Goal: Communication & Community: Answer question/provide support

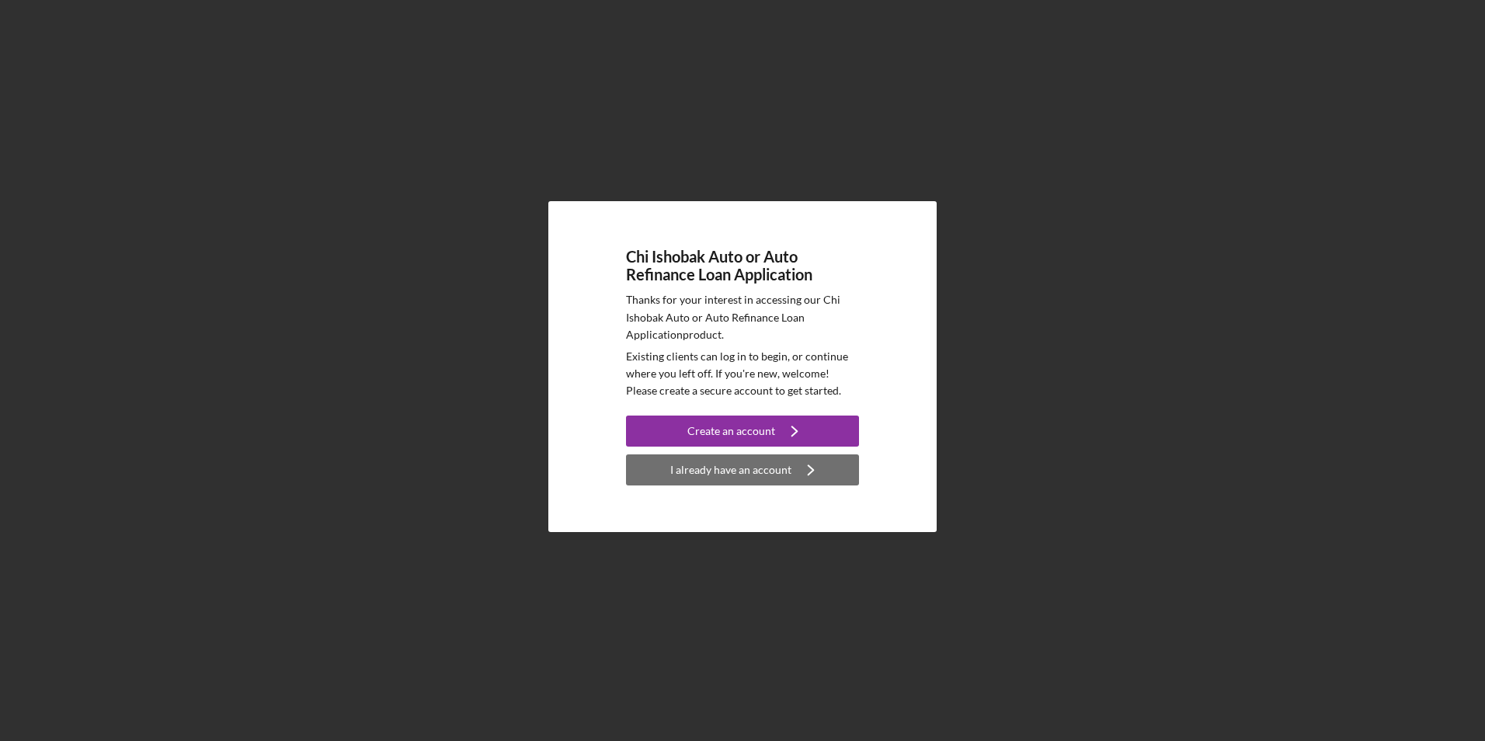
click at [787, 480] on div "I already have an account" at bounding box center [730, 469] width 121 height 31
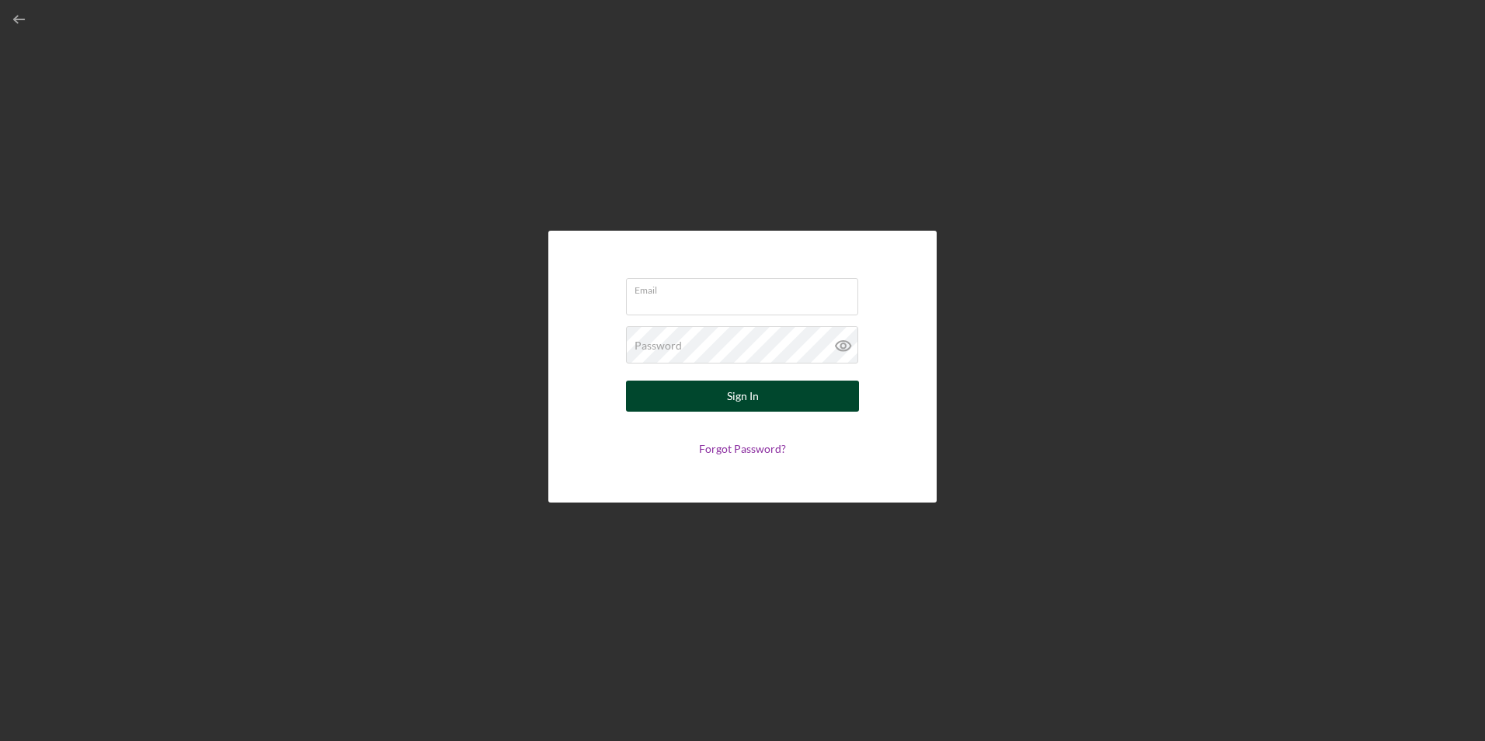
type input "[EMAIL_ADDRESS][DOMAIN_NAME]"
click at [711, 400] on button "Sign In" at bounding box center [742, 395] width 233 height 31
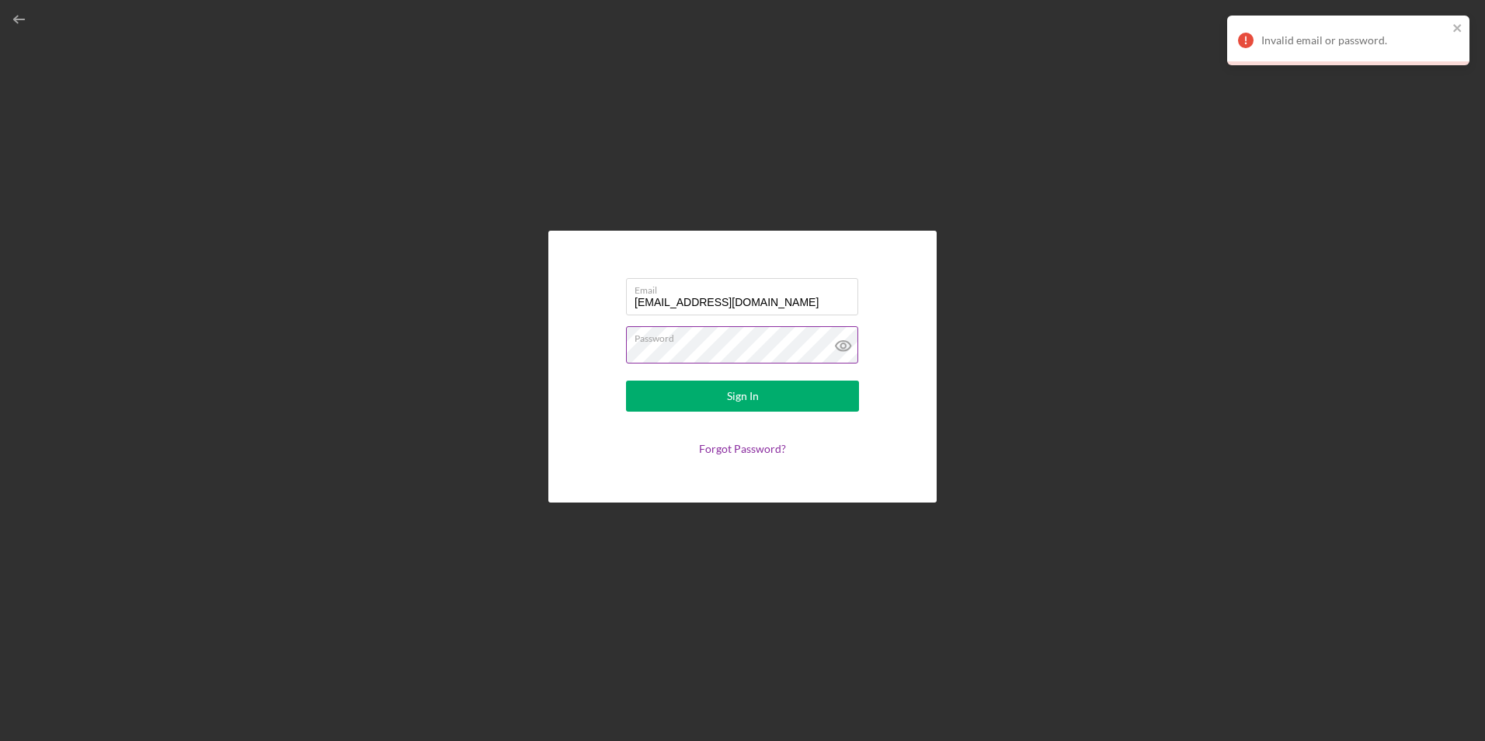
click at [837, 347] on icon at bounding box center [843, 346] width 15 height 10
click at [518, 350] on div "Email [EMAIL_ADDRESS][DOMAIN_NAME] Password Sign In Forgot Password?" at bounding box center [742, 366] width 1469 height 733
click at [626, 380] on button "Sign In" at bounding box center [742, 395] width 233 height 31
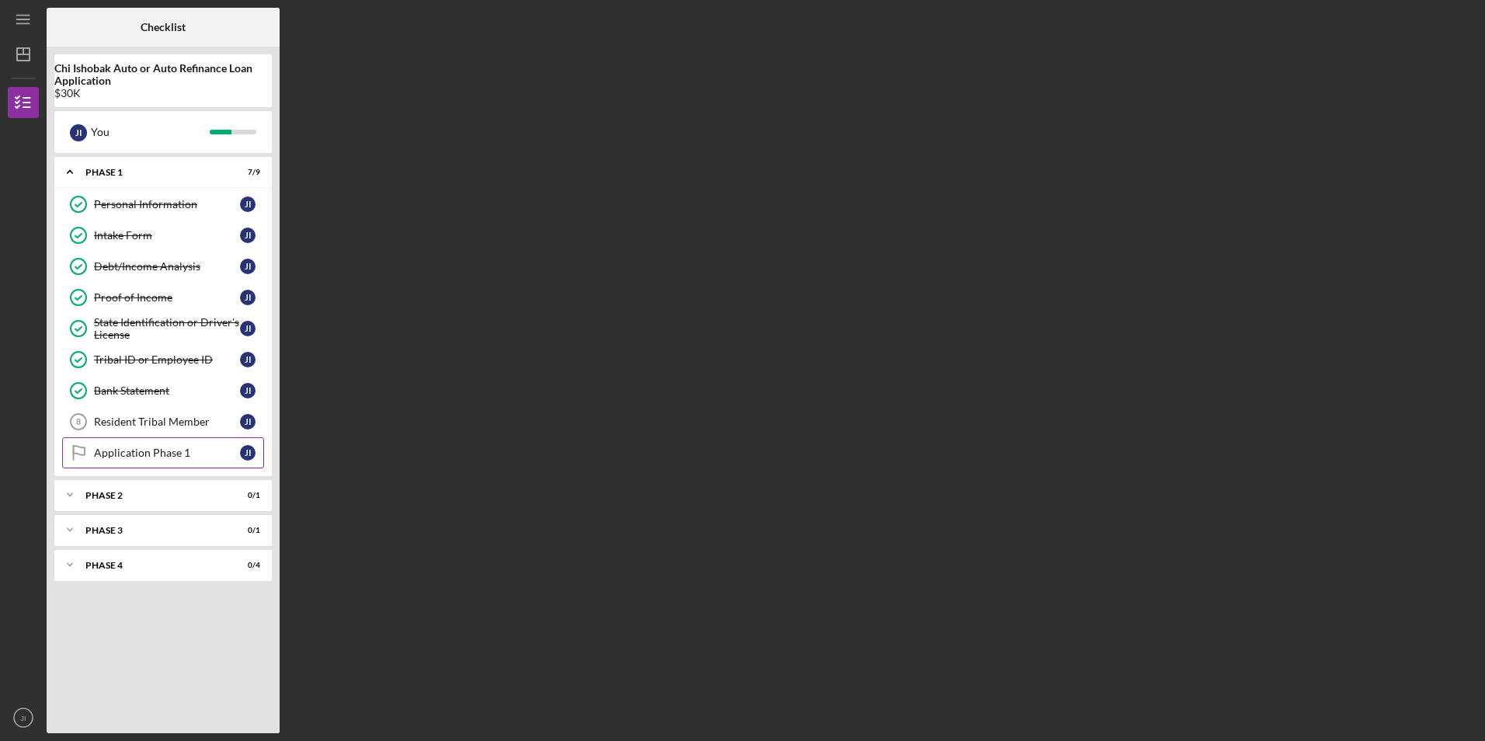
click at [162, 463] on link "Application Phase 1 Application Phase 1 J I" at bounding box center [163, 452] width 202 height 31
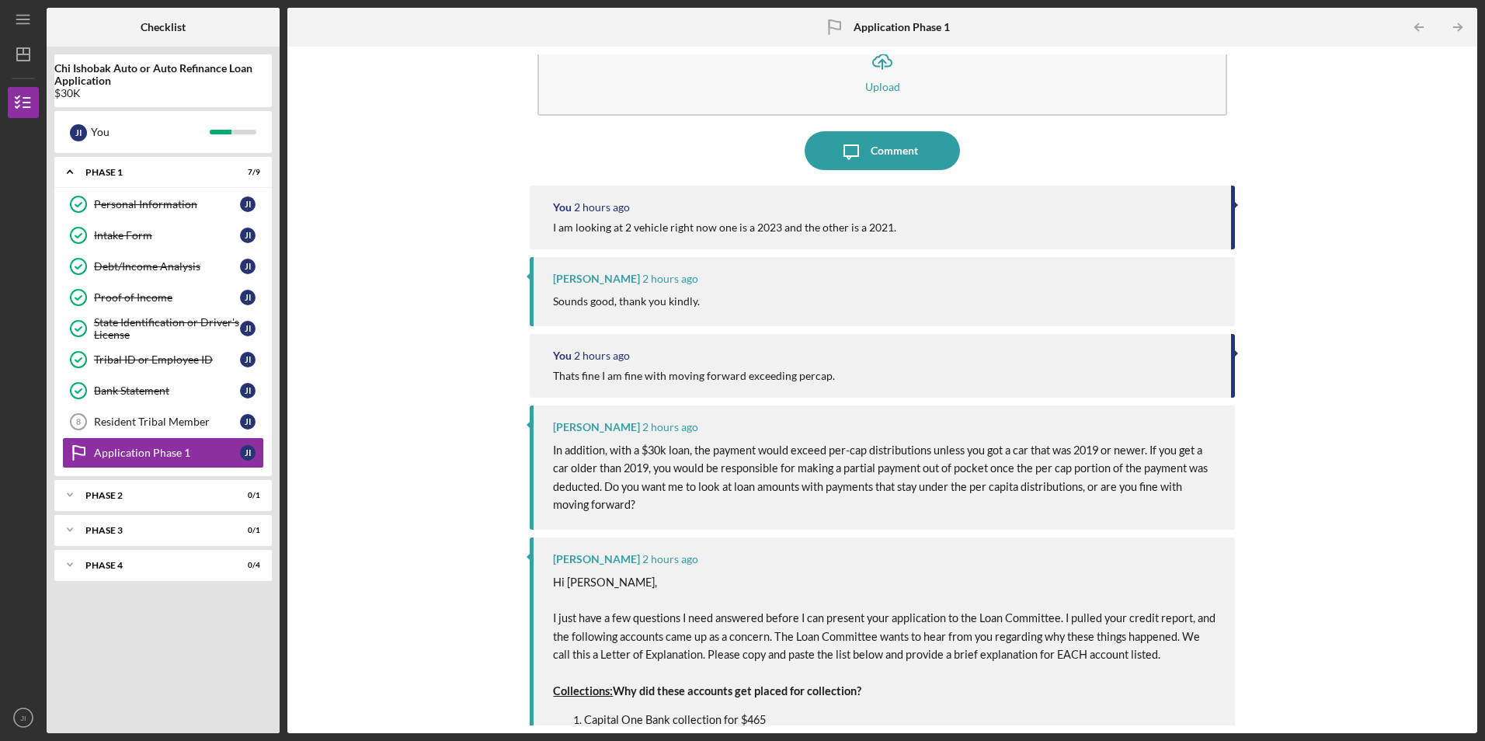
scroll to position [78, 0]
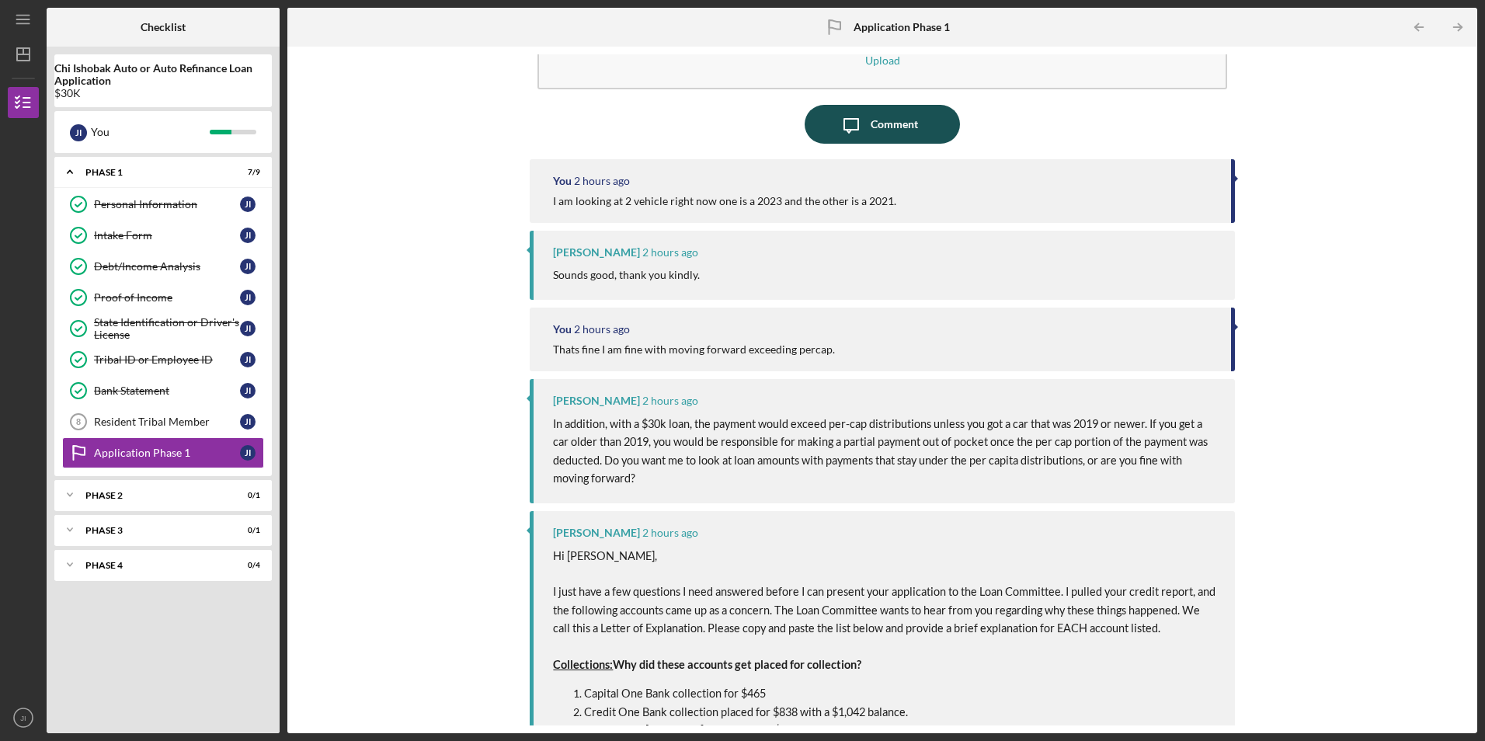
click at [875, 125] on div "Comment" at bounding box center [893, 124] width 47 height 39
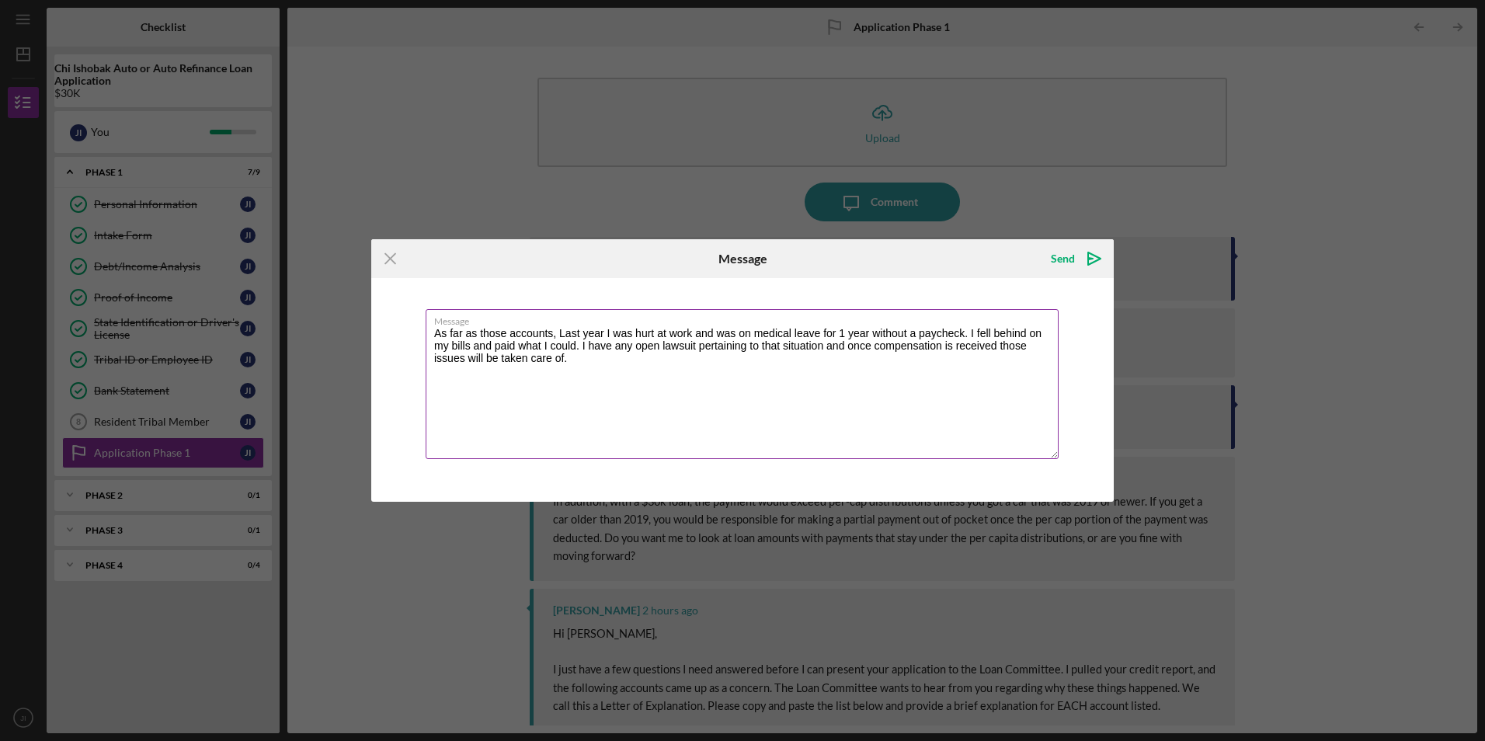
click at [632, 346] on textarea "As far as those accounts, Last year I was hurt at work and was on medical leave…" at bounding box center [742, 384] width 633 height 150
click at [696, 346] on textarea "As far as those accounts, Last year I was hurt at work and was on medical leave…" at bounding box center [742, 384] width 633 height 150
click at [726, 358] on textarea "As far as those accounts, Last year I was hurt at work and was on medical leave…" at bounding box center [742, 384] width 633 height 150
click at [799, 364] on textarea "As far as those accounts, Last year I was hurt at work and was on medical leave…" at bounding box center [742, 384] width 633 height 150
type textarea "As far as those accounts, Last year I was hurt at work and was on medical leave…"
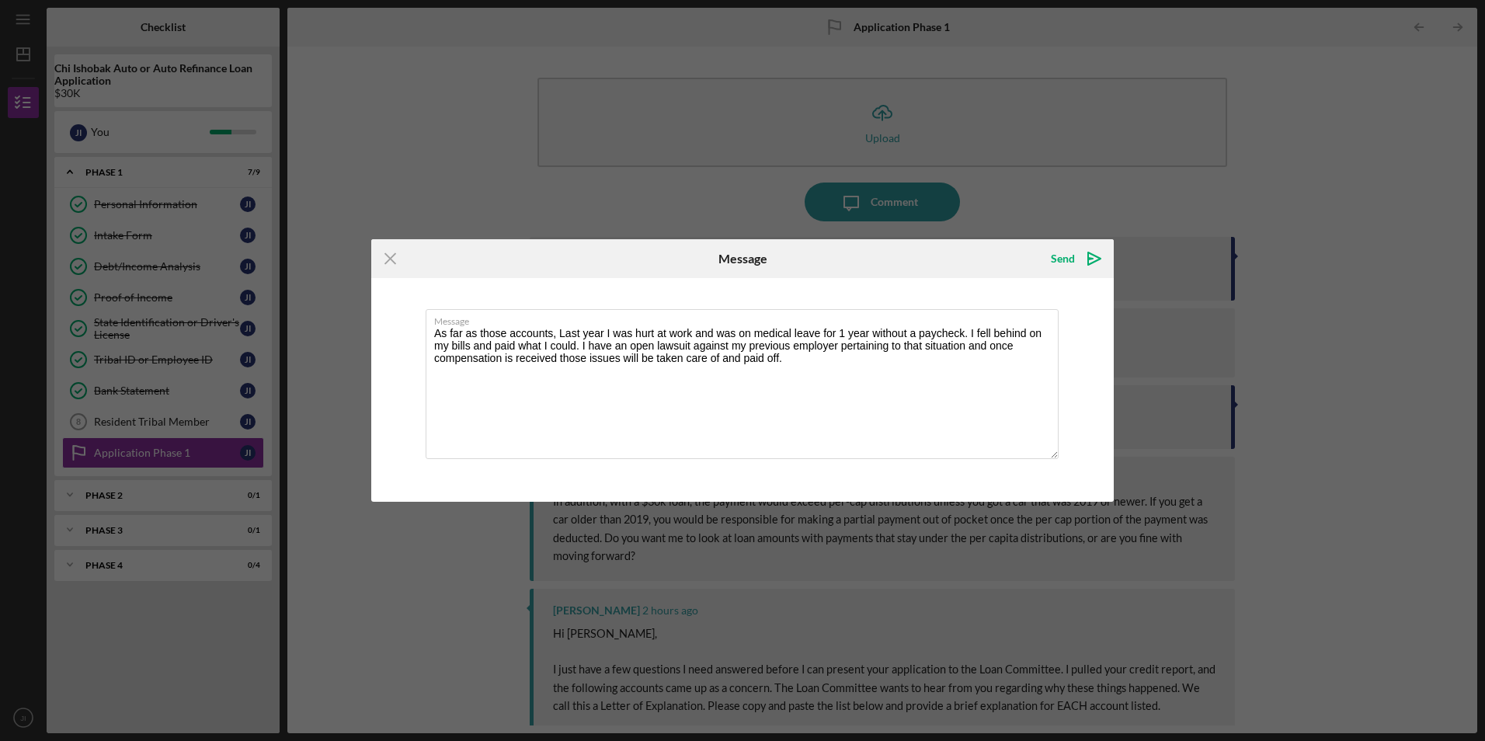
click at [1282, 349] on div "Icon/Menu Close Message Send Icon/icon-invite-send Message As far as those acco…" at bounding box center [742, 370] width 1485 height 741
click at [1064, 252] on div "Send" at bounding box center [1063, 258] width 24 height 31
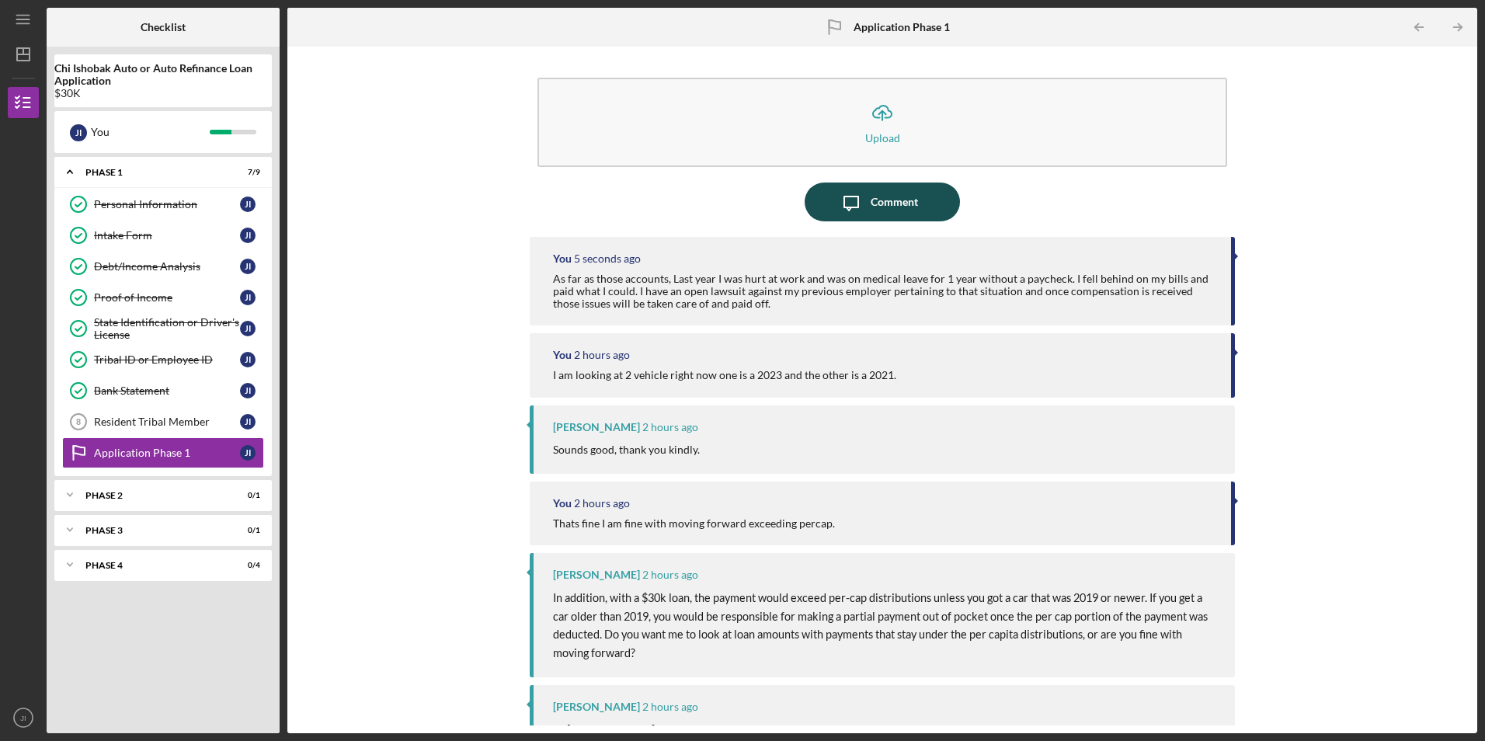
click at [853, 207] on icon "button" at bounding box center [851, 203] width 14 height 14
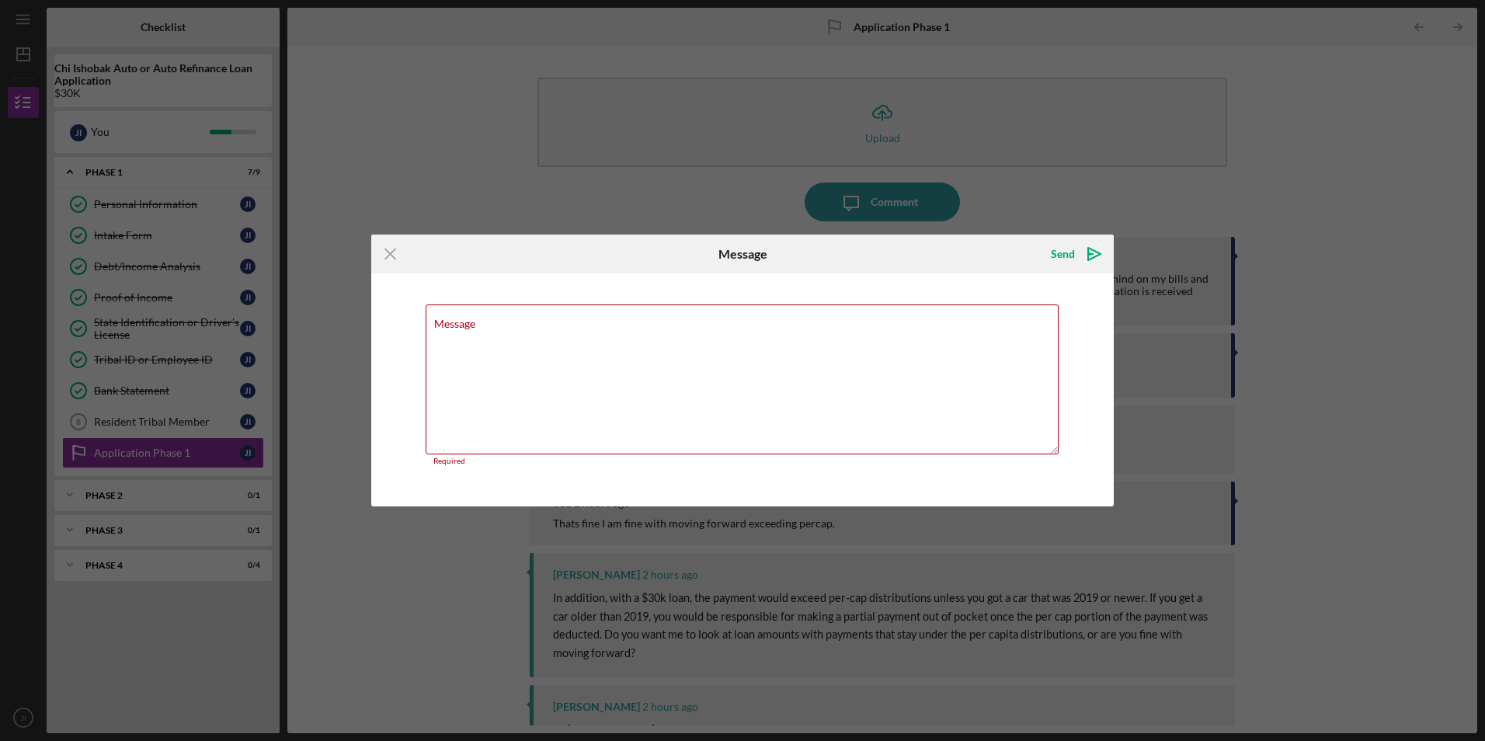
click at [484, 158] on div "Icon/Menu Close Message Send Icon/icon-invite-send Message Required Cancel Send…" at bounding box center [742, 370] width 1485 height 741
click at [388, 257] on icon "Icon/Menu Close" at bounding box center [390, 254] width 39 height 39
